Goal: Transaction & Acquisition: Purchase product/service

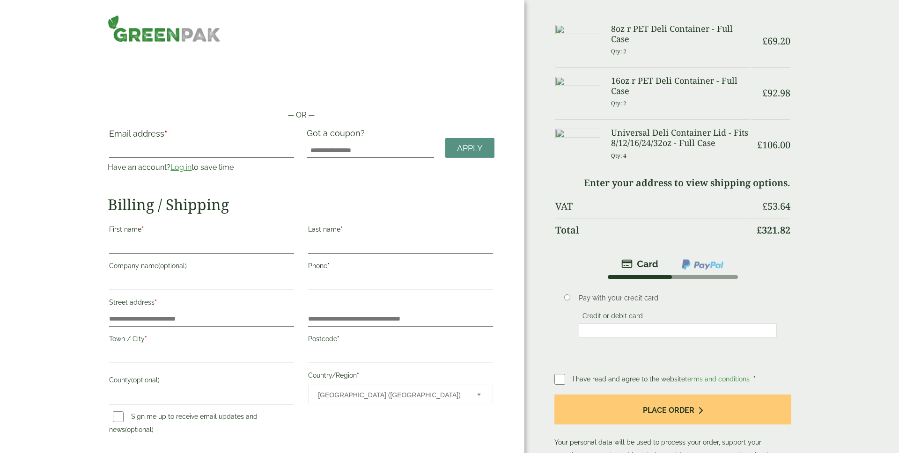
click at [183, 170] on link "Log in" at bounding box center [181, 167] width 21 height 9
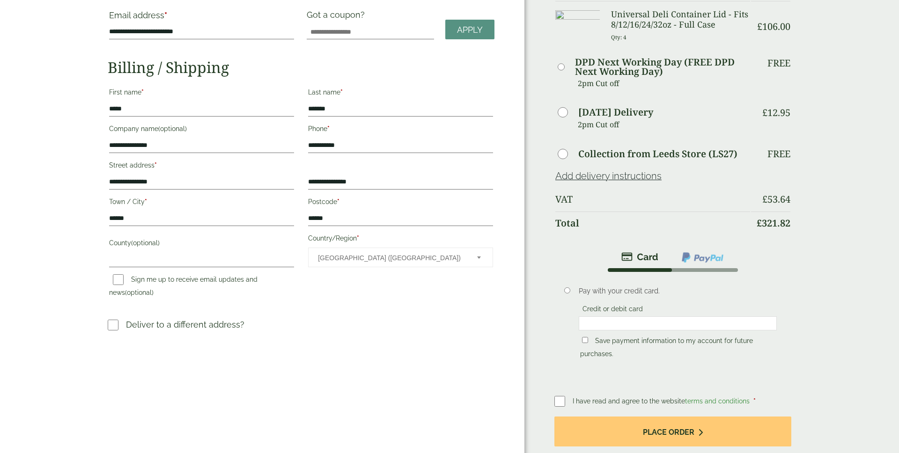
scroll to position [130, 0]
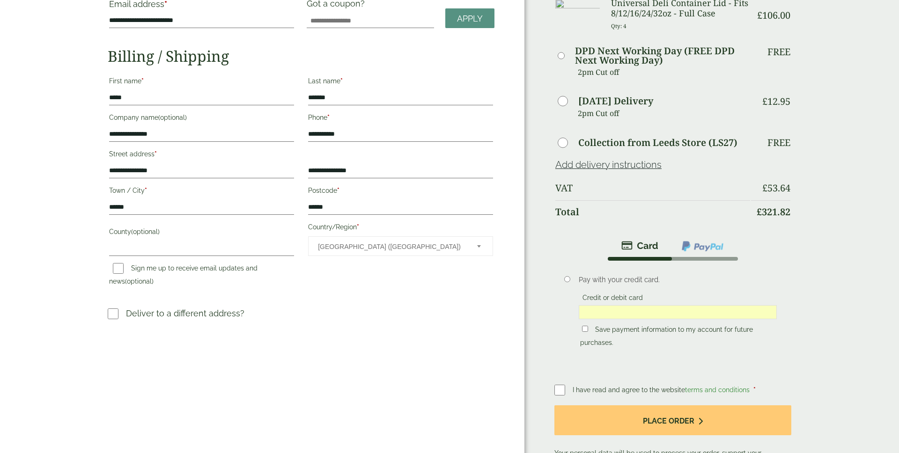
click at [792, 297] on div "Order Summary Item Ammount 8oz r PET Deli Container - Full Case Qty: 2 £ 69.20 …" at bounding box center [712, 196] width 375 height 653
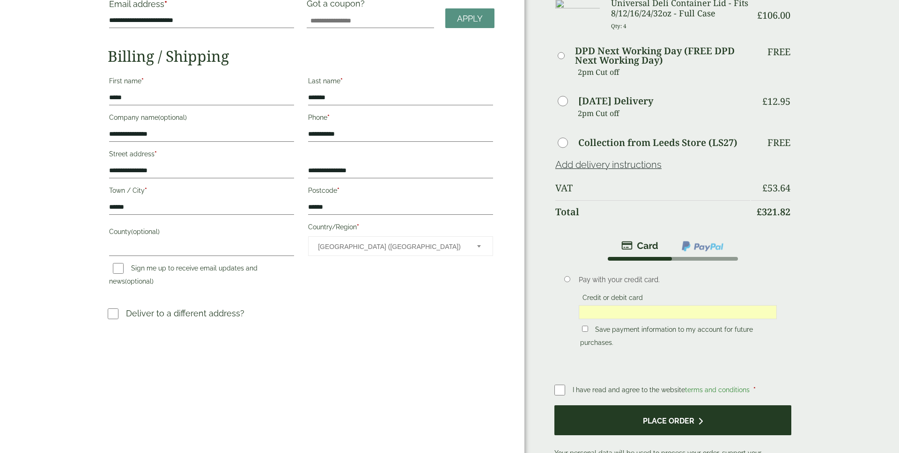
click at [703, 414] on button "Place order" at bounding box center [673, 421] width 237 height 30
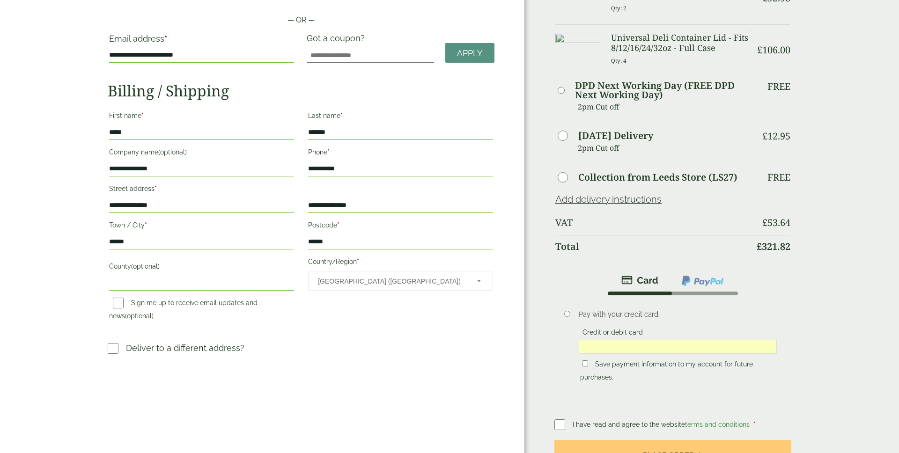
scroll to position [165, 0]
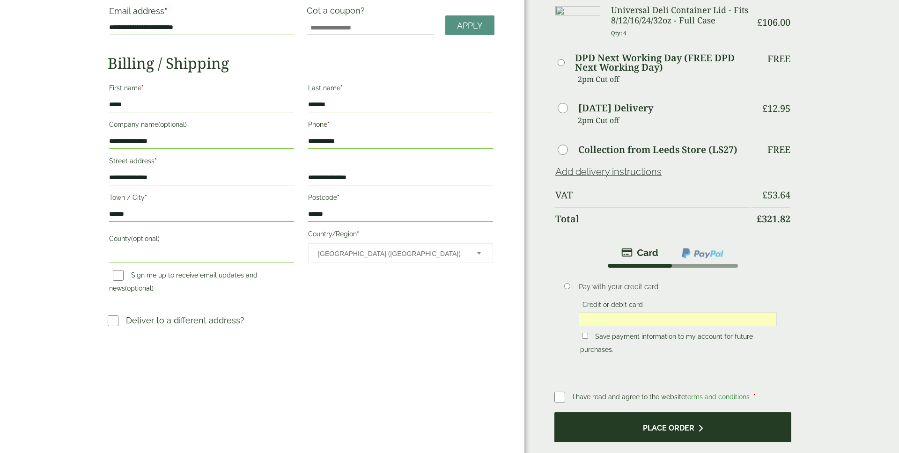
click at [664, 430] on button "Place order" at bounding box center [673, 428] width 237 height 30
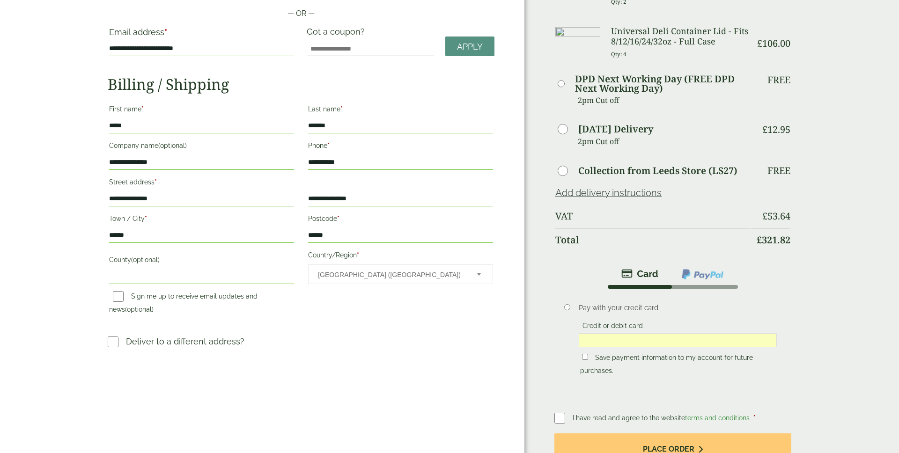
scroll to position [159, 0]
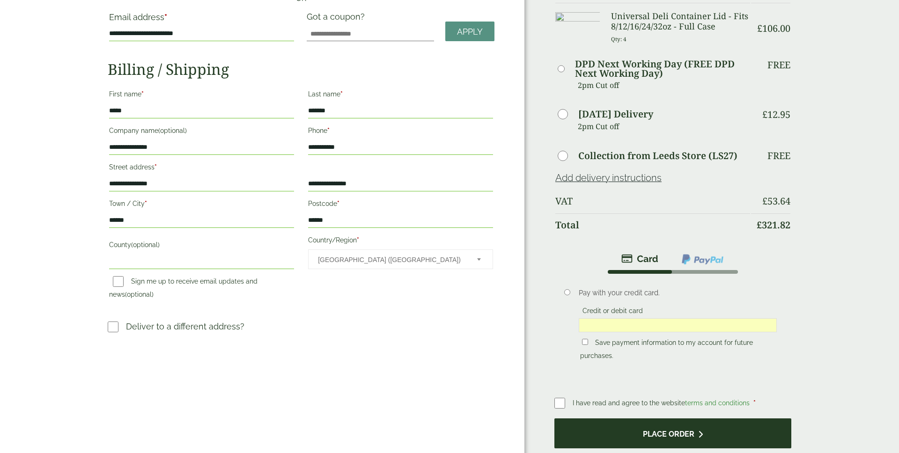
click at [675, 435] on button "Place order" at bounding box center [673, 434] width 237 height 30
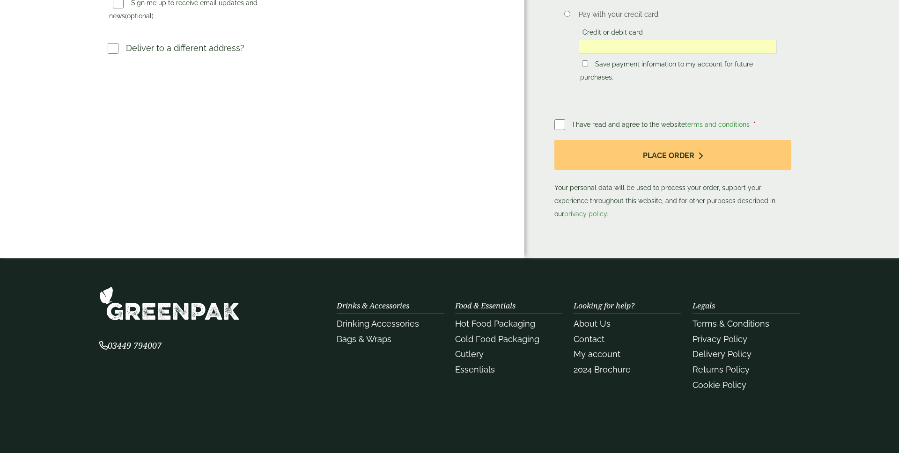
scroll to position [414, 0]
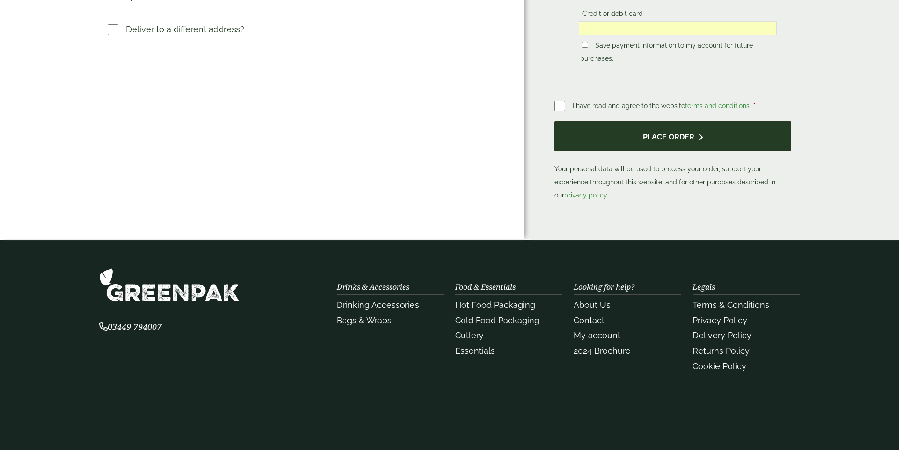
click at [667, 135] on button "Place order" at bounding box center [673, 136] width 237 height 30
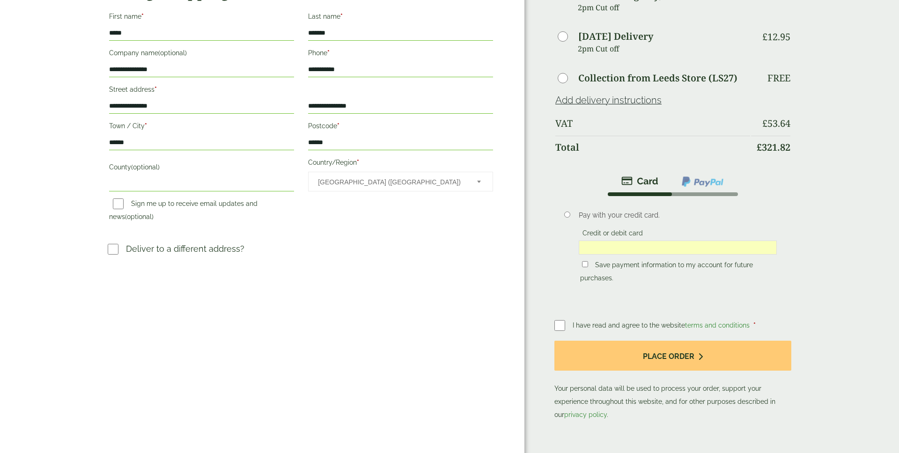
scroll to position [214, 0]
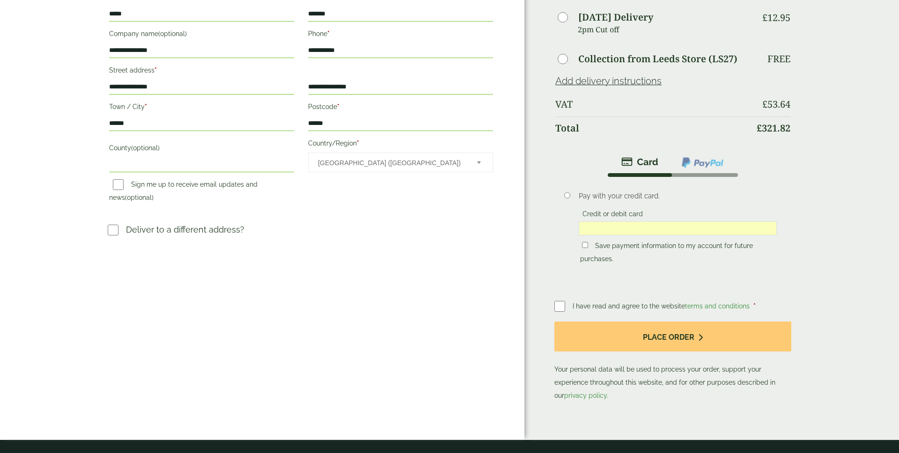
click at [715, 163] on img at bounding box center [703, 162] width 44 height 12
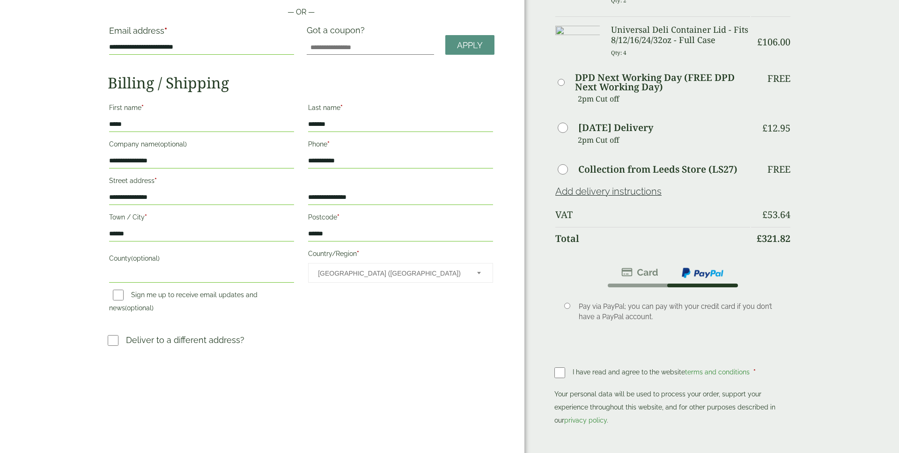
scroll to position [121, 0]
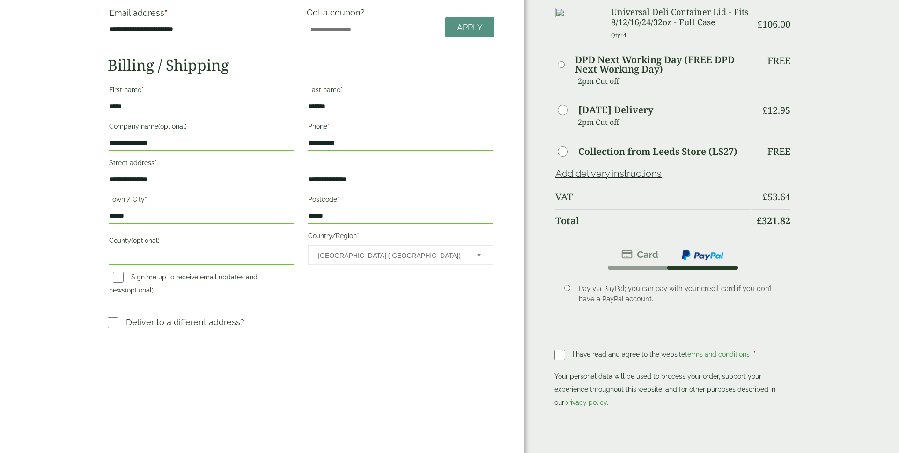
click at [627, 260] on img at bounding box center [640, 254] width 37 height 11
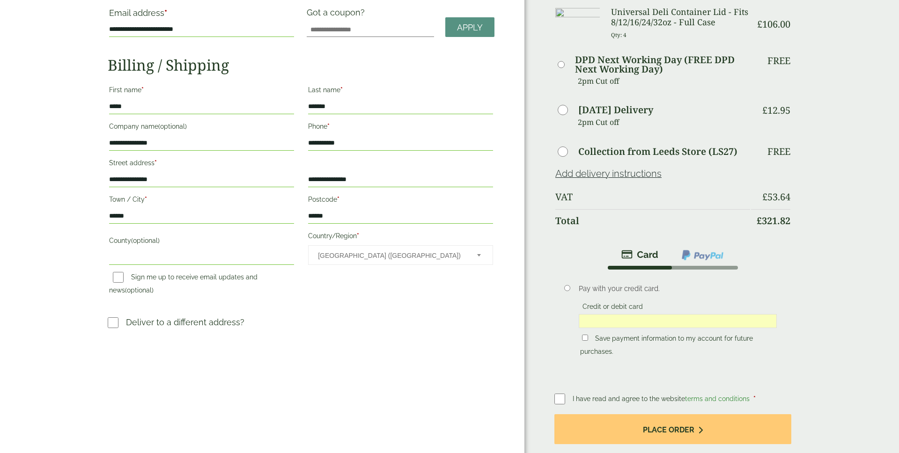
click at [578, 319] on div "Pay with your credit card. Credit or debit card Save payment information to my …" at bounding box center [678, 322] width 212 height 90
click at [861, 268] on div "Order Summary Item Ammount 8oz r PET Deli Container - Full Case Qty: 2 £ 69.20 …" at bounding box center [712, 205] width 375 height 653
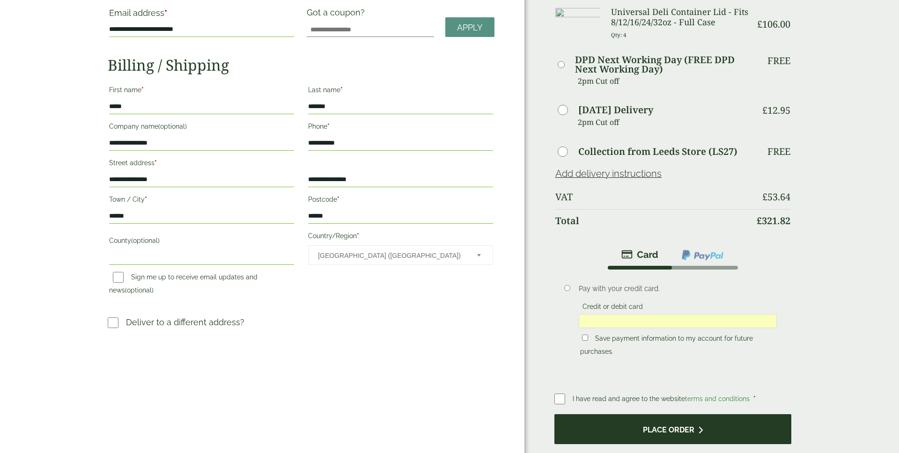
click at [675, 428] on button "Place order" at bounding box center [673, 430] width 237 height 30
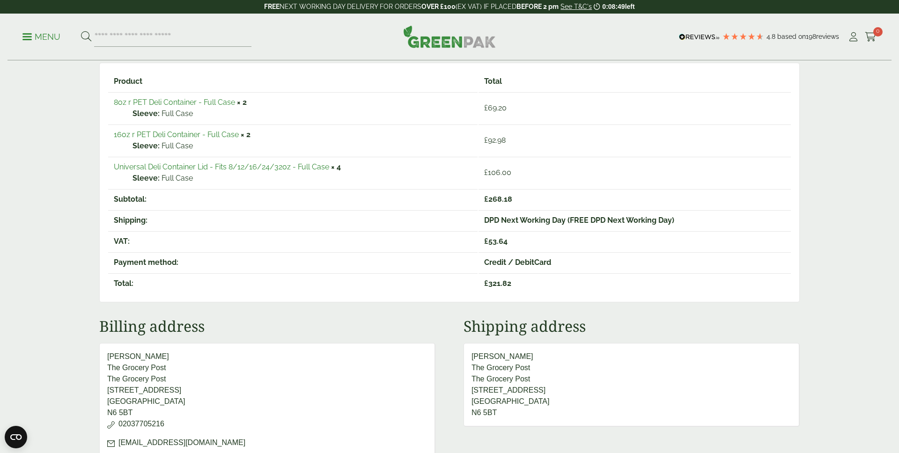
scroll to position [34, 0]
